Goal: Task Accomplishment & Management: Manage account settings

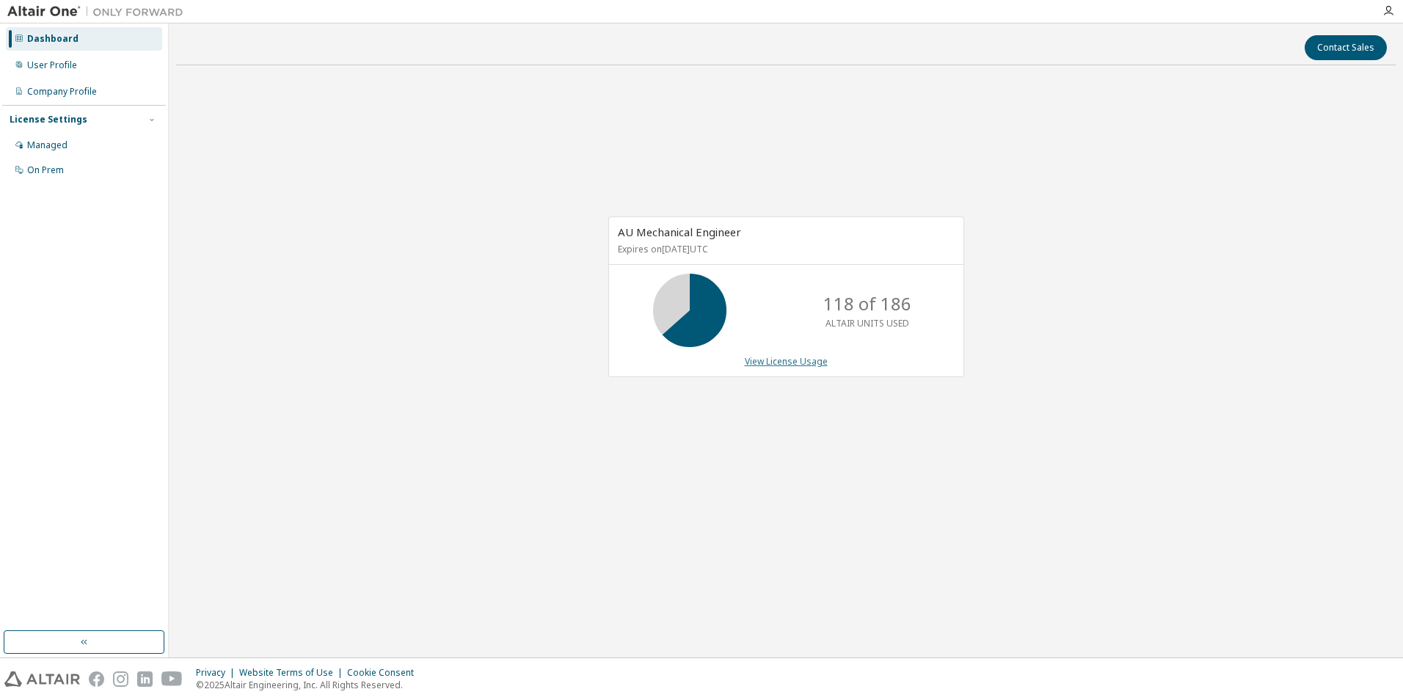
click at [807, 357] on link "View License Usage" at bounding box center [786, 361] width 83 height 12
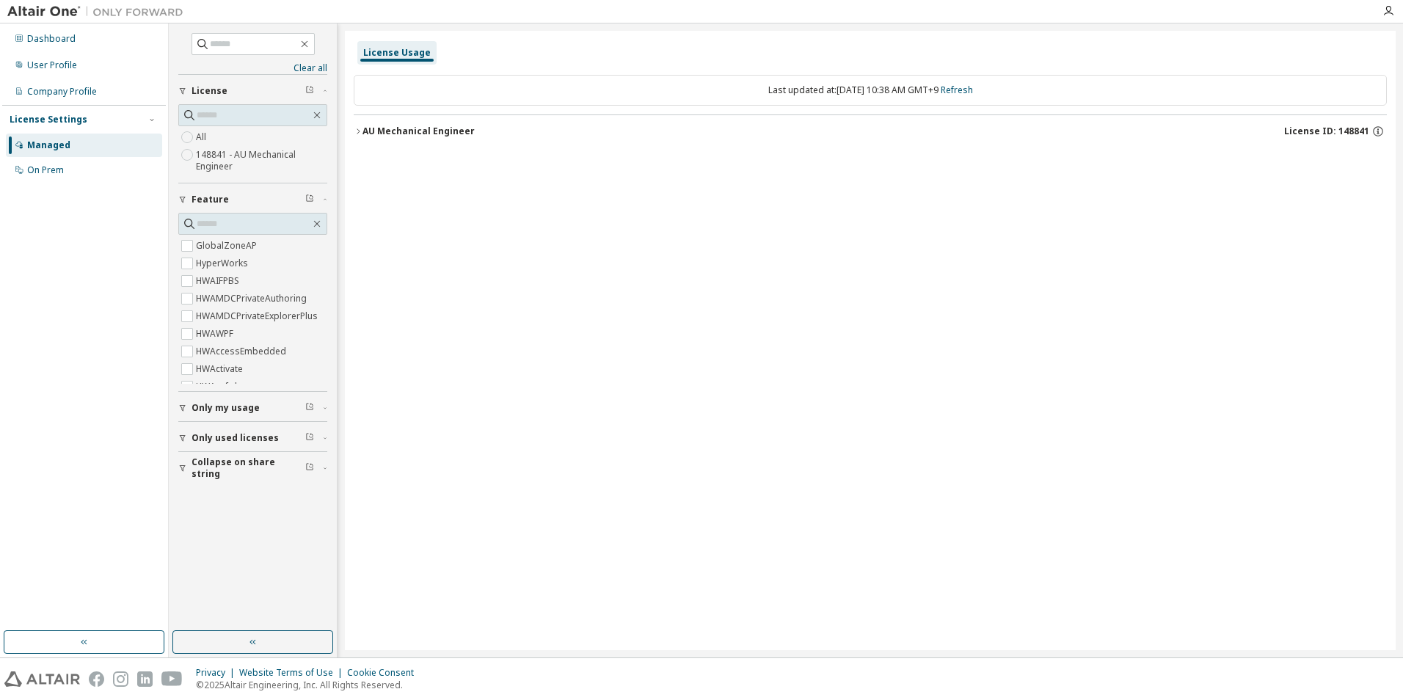
click at [357, 132] on icon "button" at bounding box center [358, 131] width 9 height 9
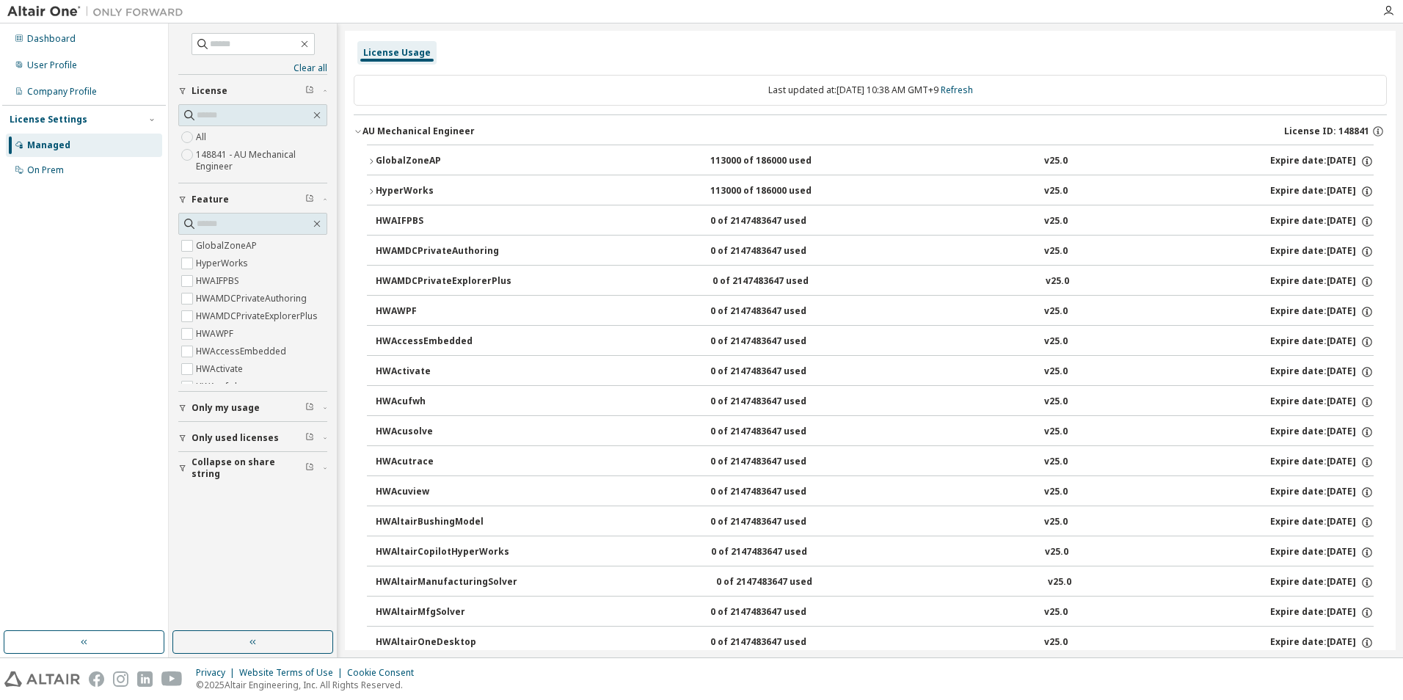
click at [373, 161] on icon "button" at bounding box center [371, 161] width 9 height 9
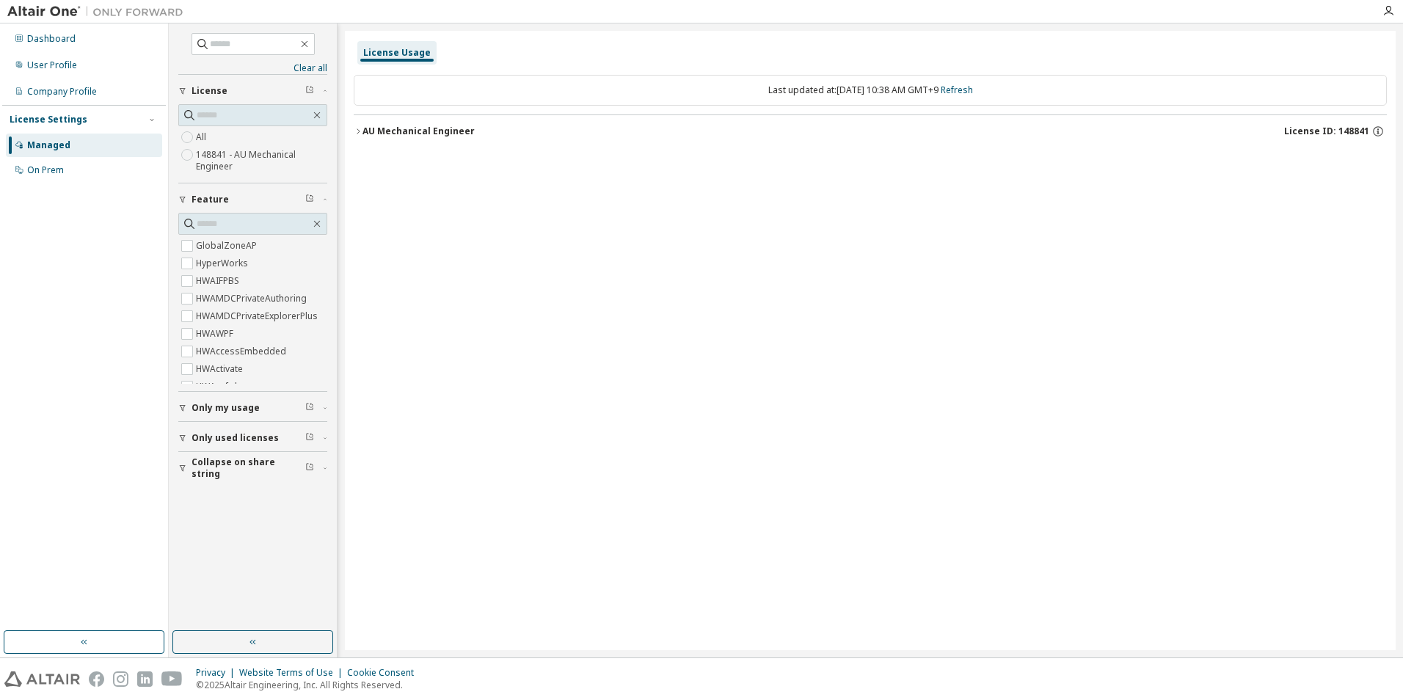
click at [358, 128] on icon "button" at bounding box center [358, 131] width 9 height 9
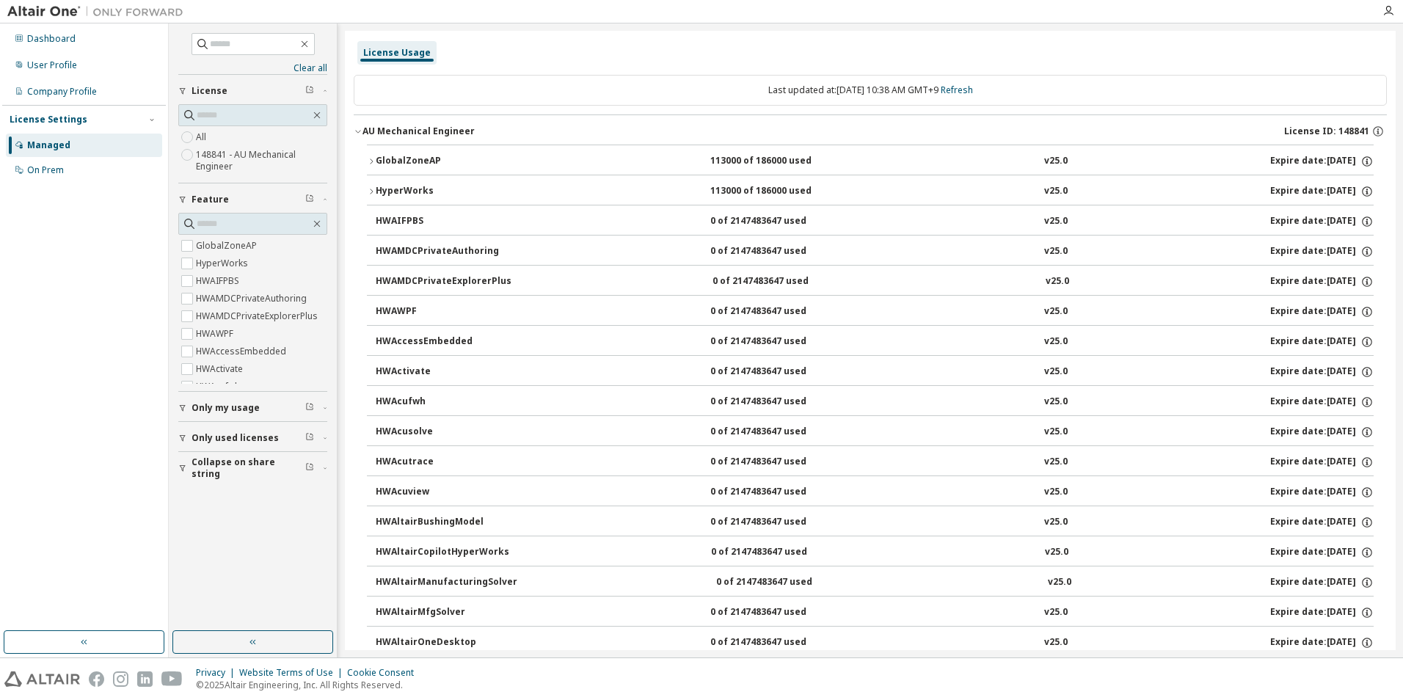
click at [367, 158] on icon "button" at bounding box center [371, 161] width 9 height 9
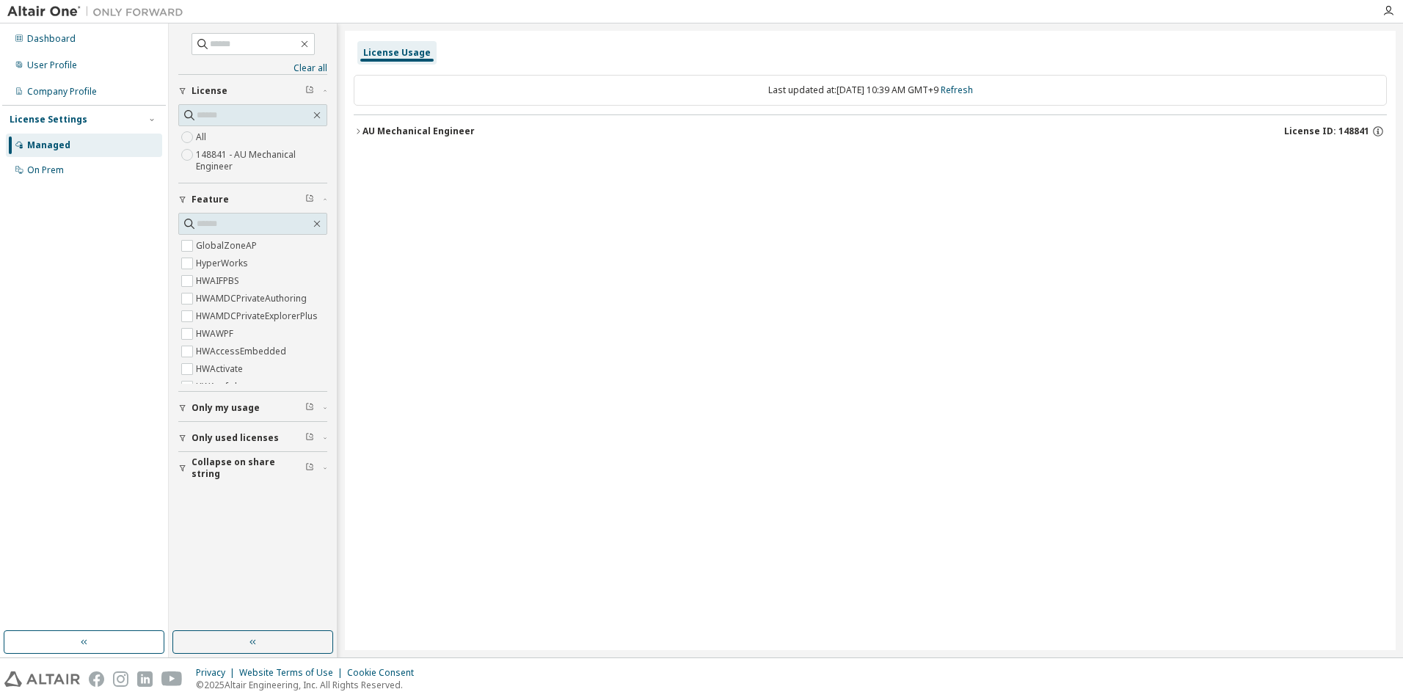
click at [180, 406] on icon "button" at bounding box center [182, 408] width 9 height 9
click at [185, 408] on icon "button" at bounding box center [182, 408] width 9 height 9
click at [354, 125] on button "AU Mechanical Engineer License ID: 148841" at bounding box center [870, 131] width 1033 height 32
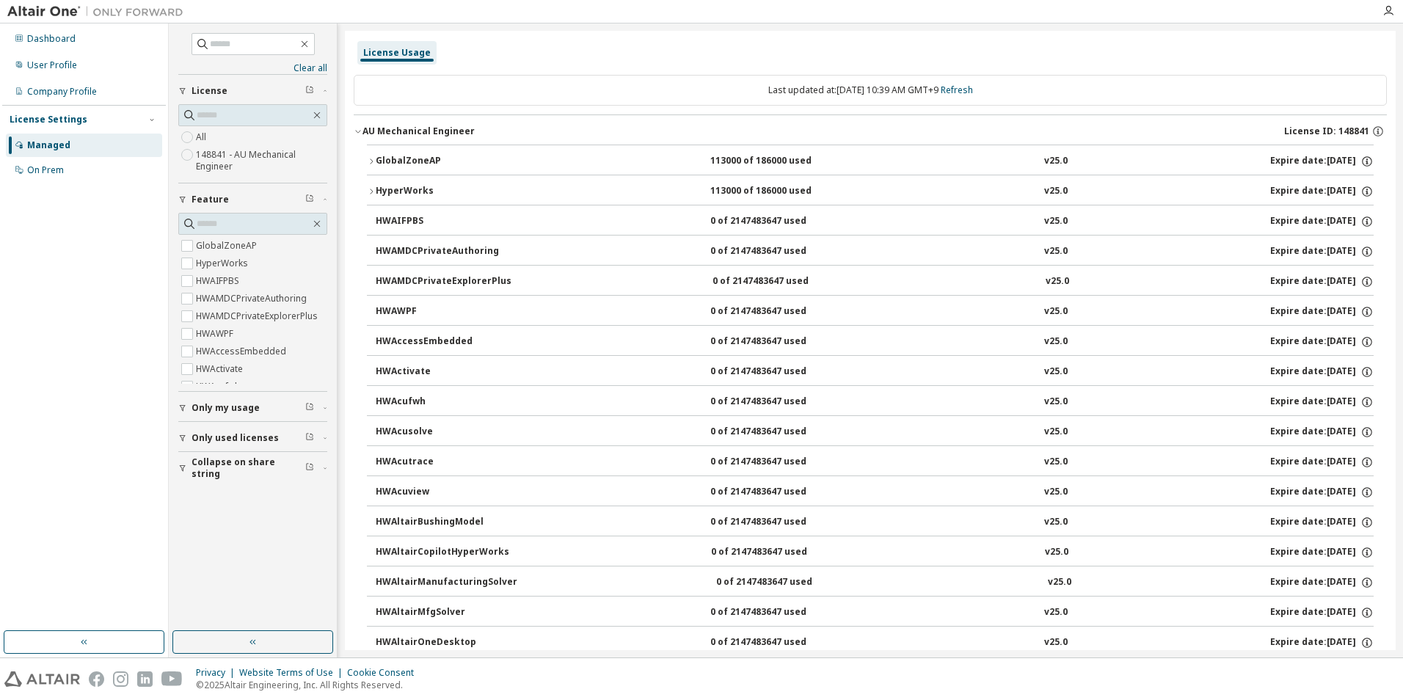
click at [362, 128] on icon "button" at bounding box center [358, 131] width 9 height 9
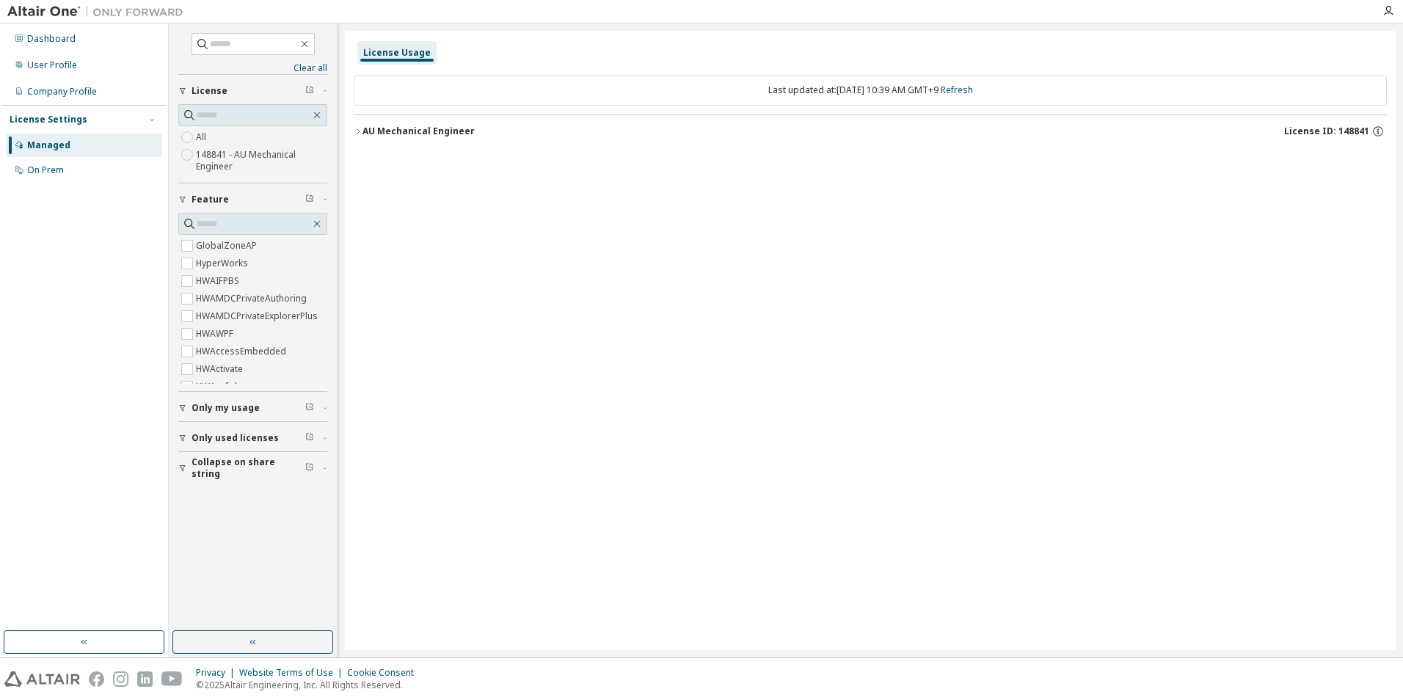
click at [492, 208] on div "License Usage Last updated at: Thu 2025-10-02 10:39 AM GMT+9 Refresh AU Mechani…" at bounding box center [870, 340] width 1051 height 619
